Goal: Find specific page/section: Find specific page/section

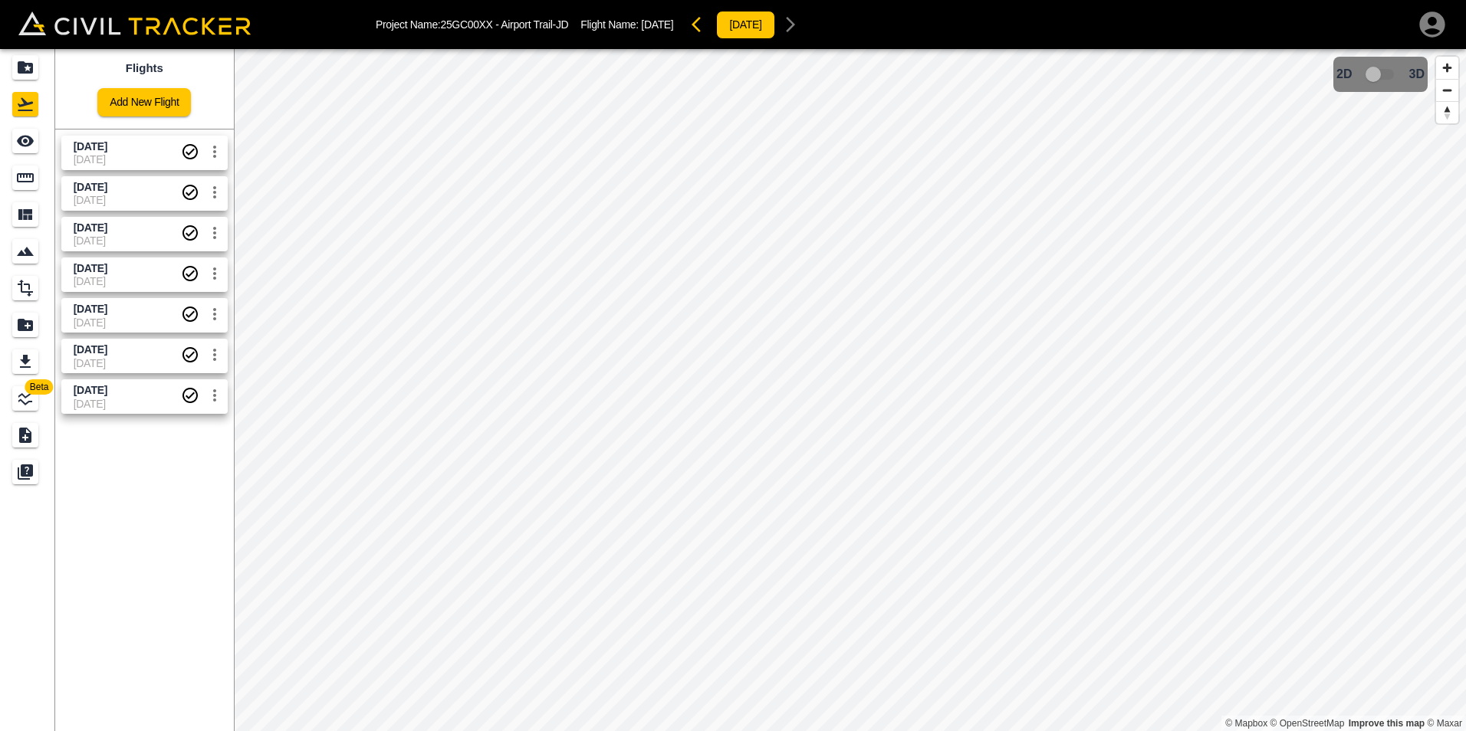
click at [222, 364] on div "Beta Flights Add New Flight [DATE] [DATE] [DATE] [DATE] [DATE] [DATE] [DATE] [D…" at bounding box center [733, 390] width 1466 height 682
